Goal: Task Accomplishment & Management: Complete application form

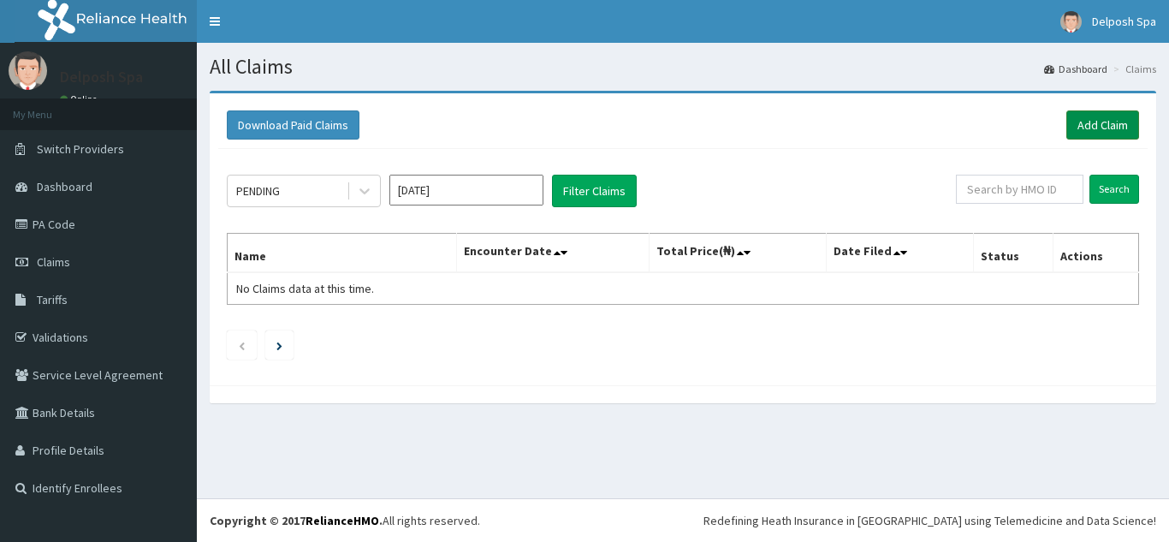
click at [1109, 128] on link "Add Claim" at bounding box center [1102, 124] width 73 height 29
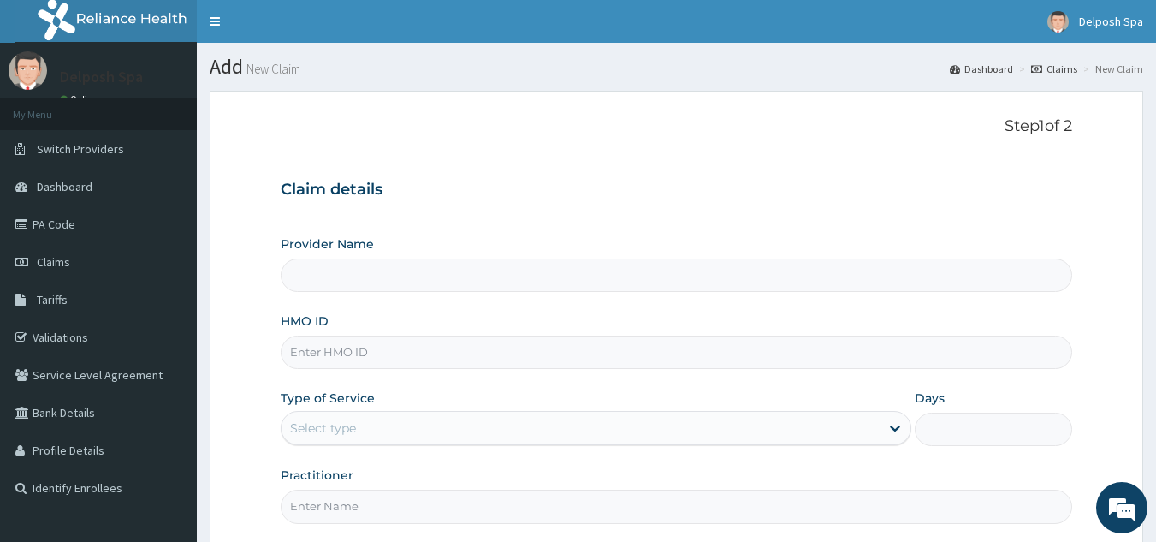
type input "Delposh Fitness Place"
type input "1"
click at [353, 346] on input "HMO ID" at bounding box center [677, 351] width 792 height 33
paste input "BJL/10002/A"
type input "BJL/10002/A"
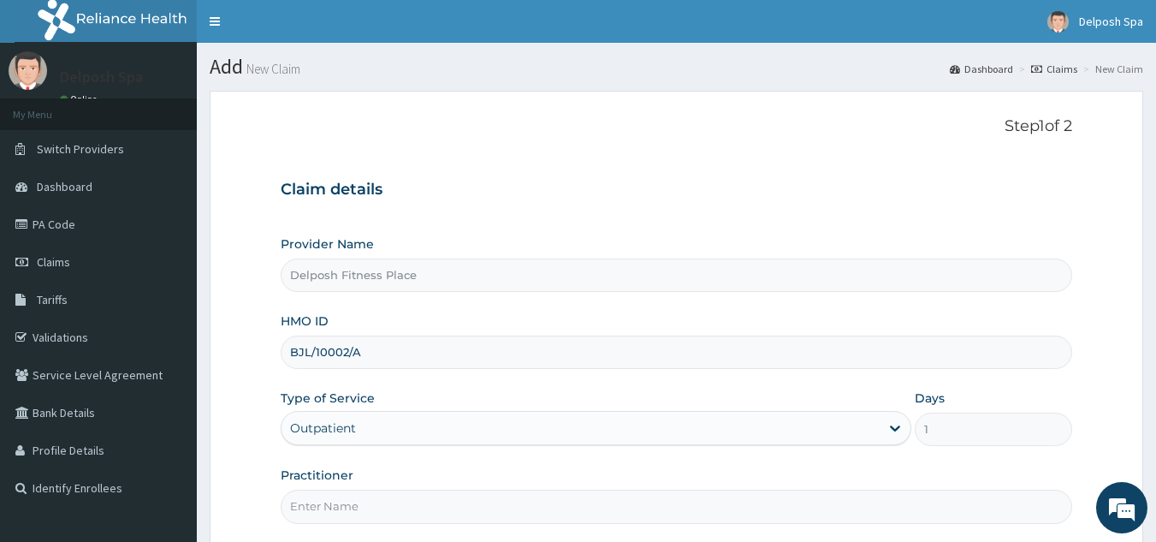
click at [370, 510] on input "Practitioner" at bounding box center [677, 506] width 792 height 33
type input "c"
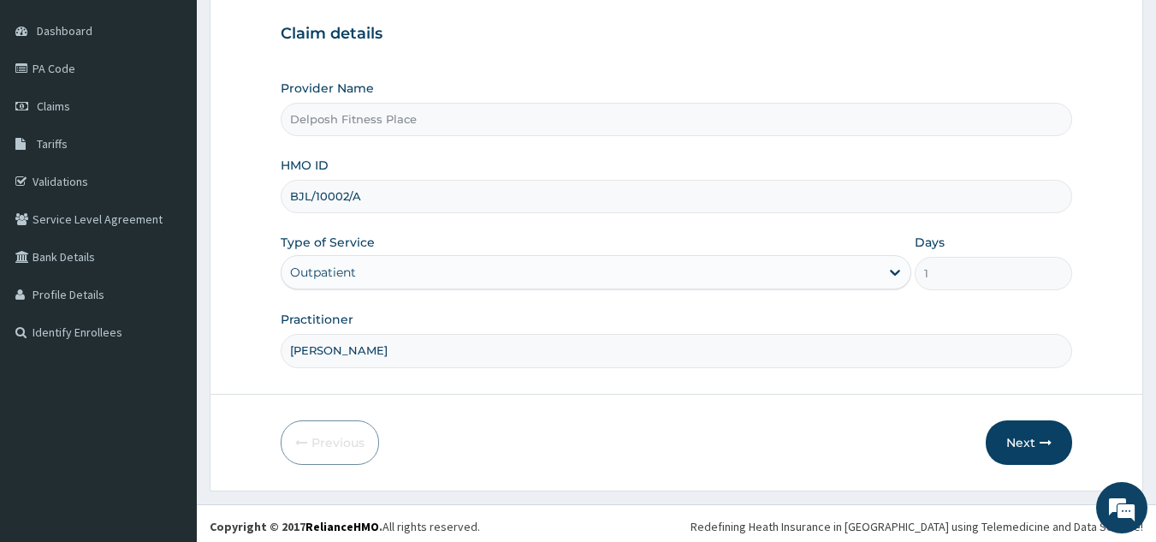
scroll to position [162, 0]
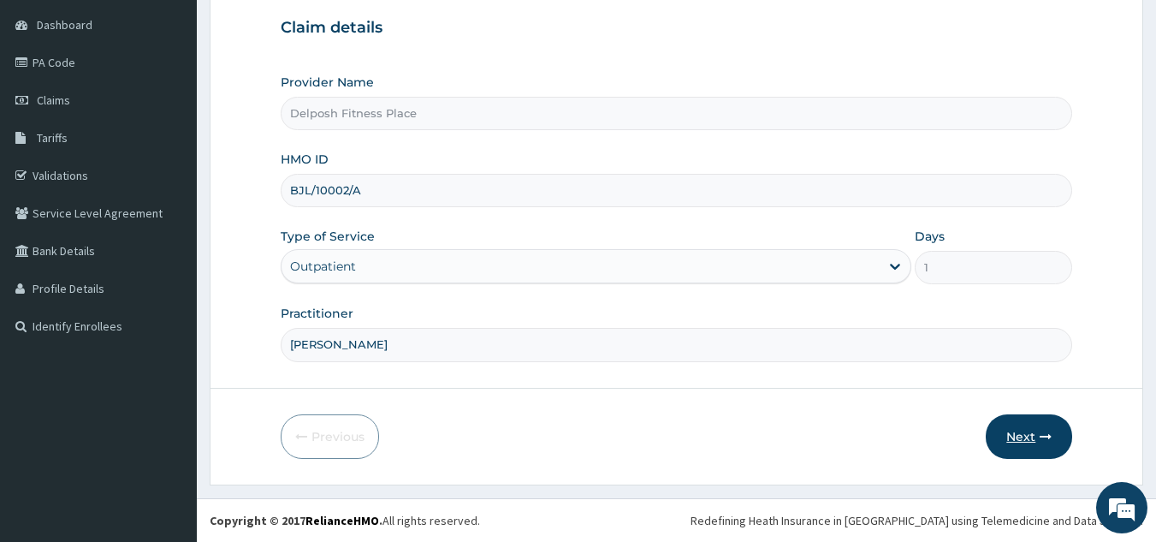
type input "[PERSON_NAME]"
click at [1020, 442] on button "Next" at bounding box center [1029, 436] width 86 height 45
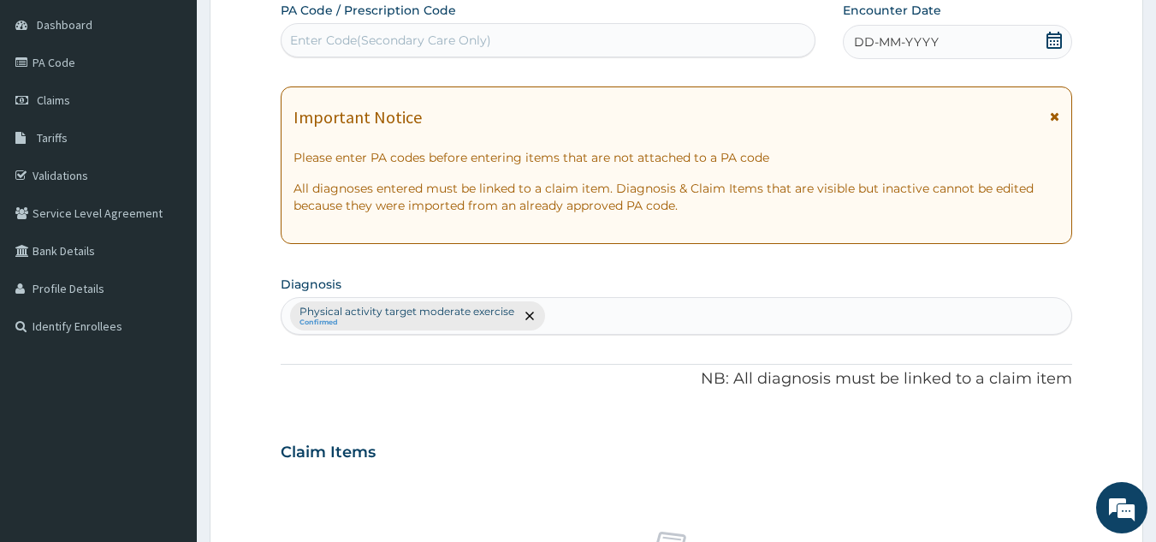
click at [559, 39] on div "Enter Code(Secondary Care Only)" at bounding box center [549, 40] width 534 height 27
paste input "PA/750B5C"
type input "PA/750B5C"
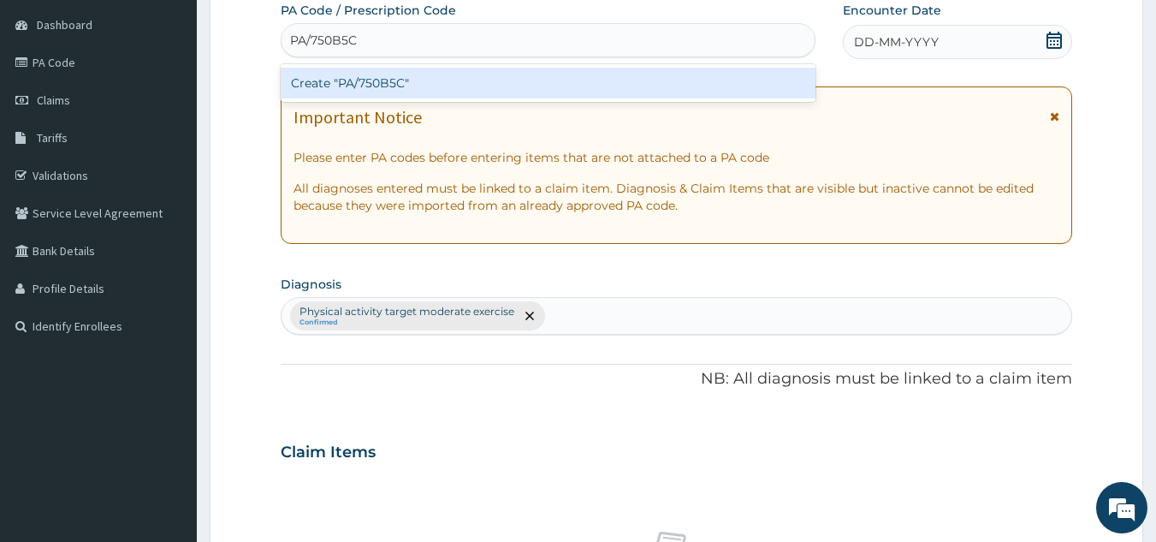
click at [538, 86] on div "Create "PA/750B5C"" at bounding box center [549, 83] width 536 height 31
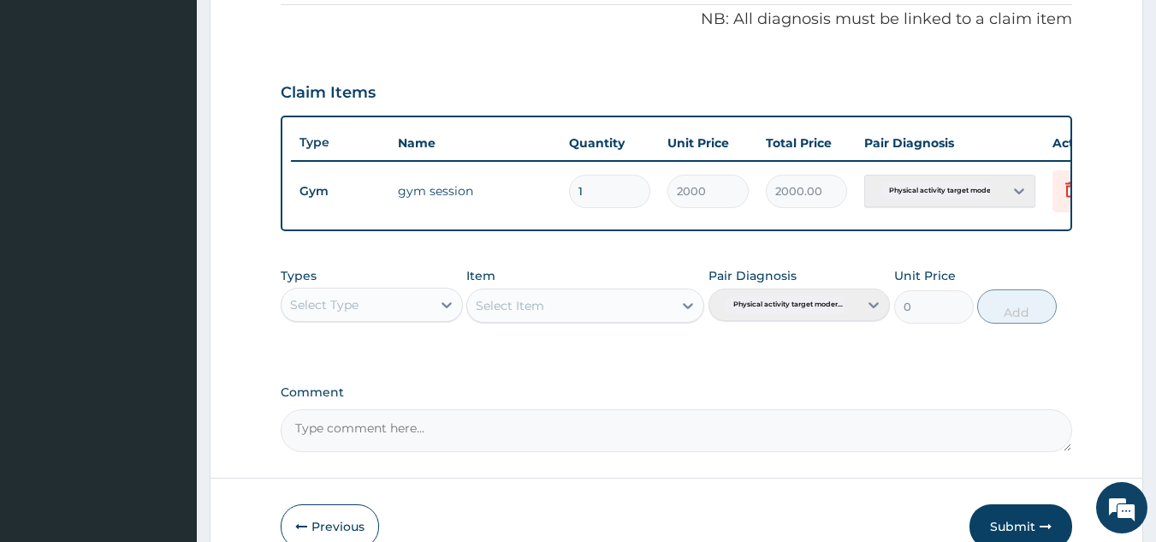
scroll to position [525, 0]
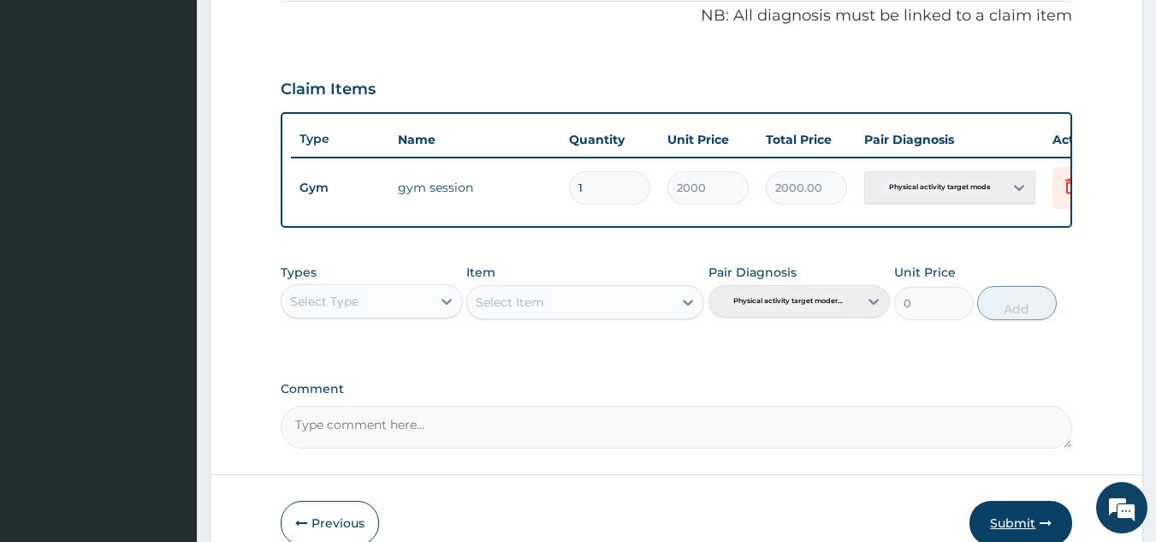
click at [1010, 525] on button "Submit" at bounding box center [1021, 523] width 103 height 45
